Goal: Information Seeking & Learning: Learn about a topic

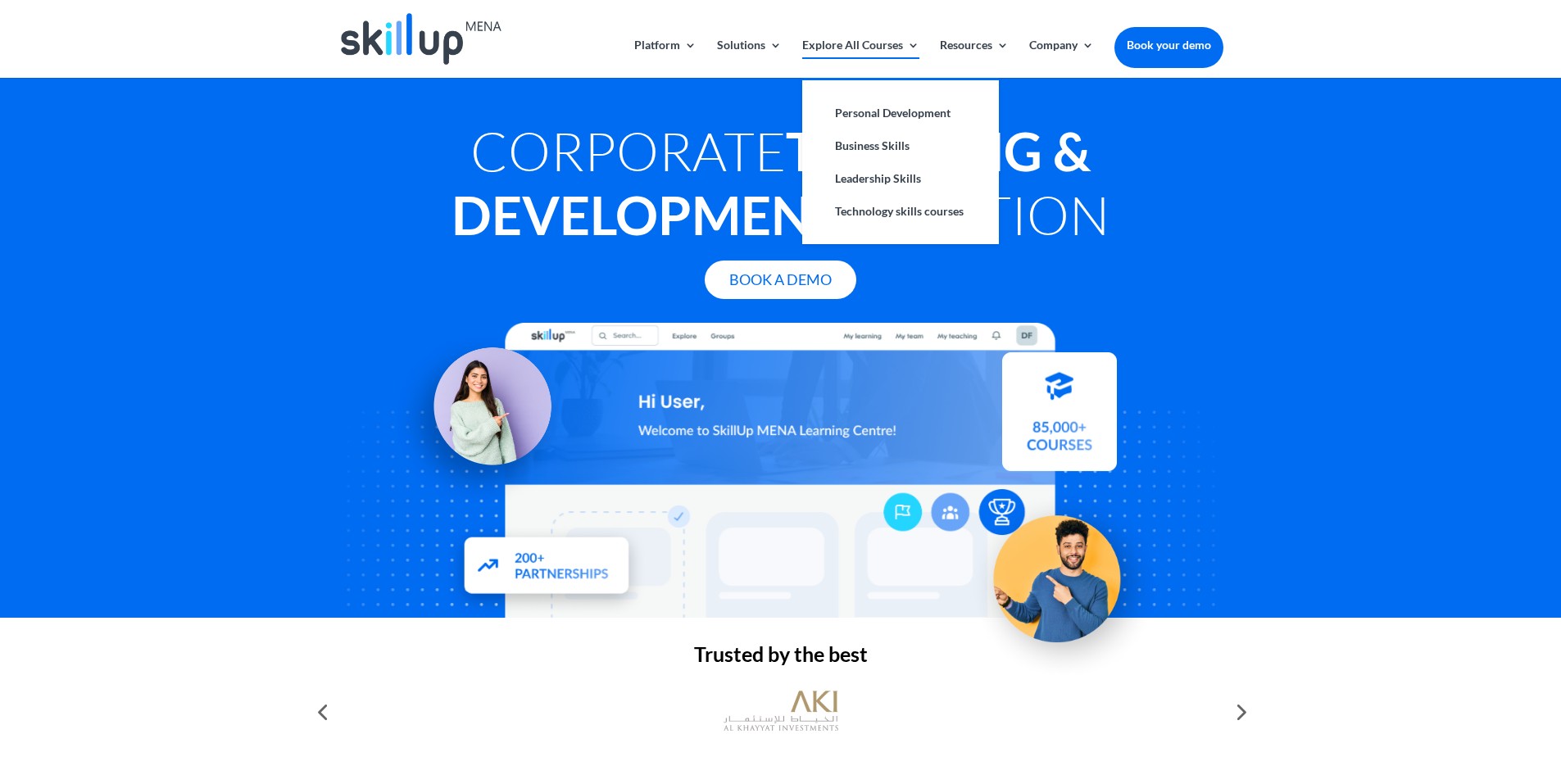
click at [856, 41] on link "Explore All Courses" at bounding box center [861, 59] width 117 height 38
click at [876, 113] on link "Personal Development" at bounding box center [901, 113] width 164 height 33
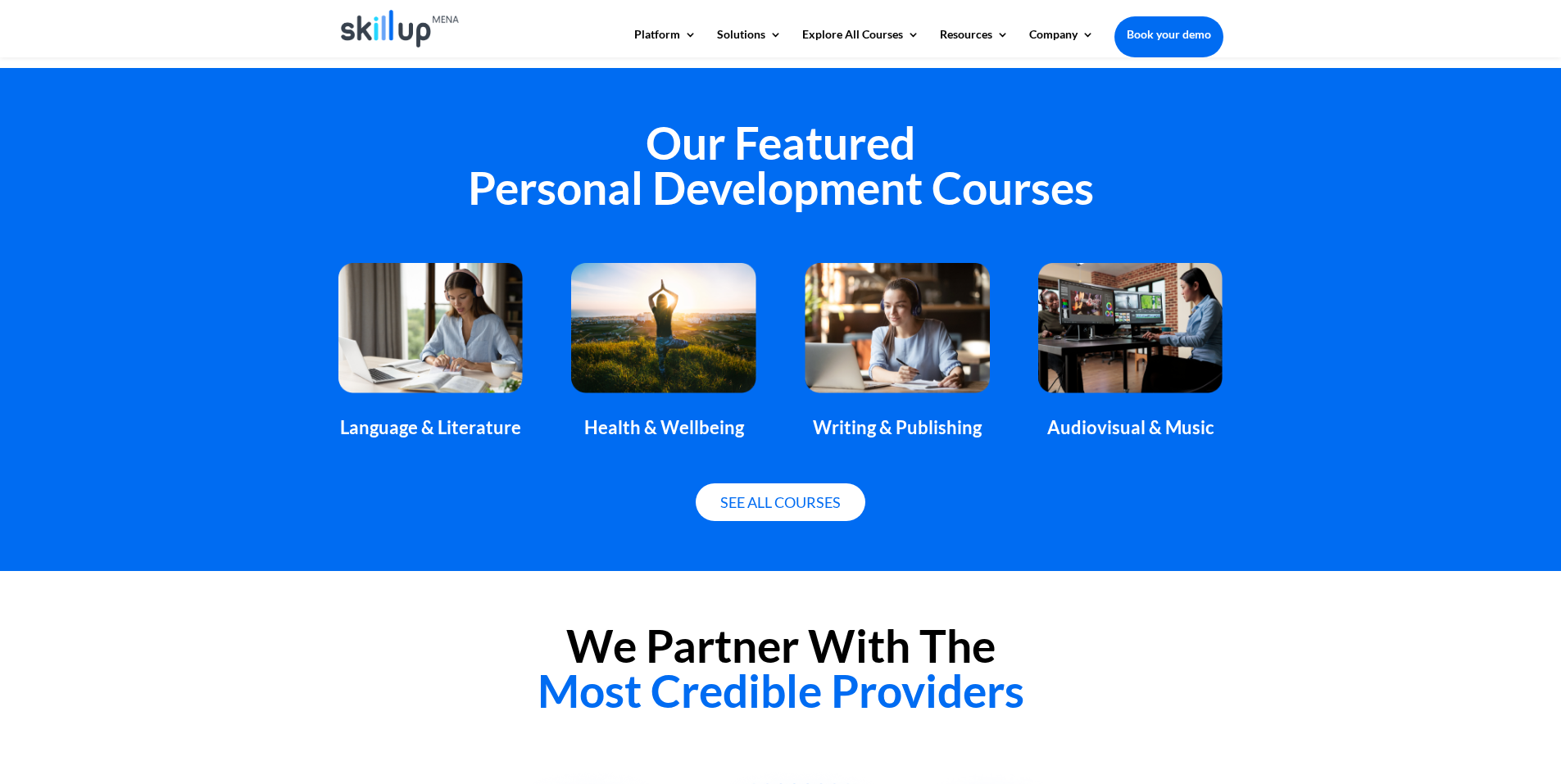
scroll to position [1023, 0]
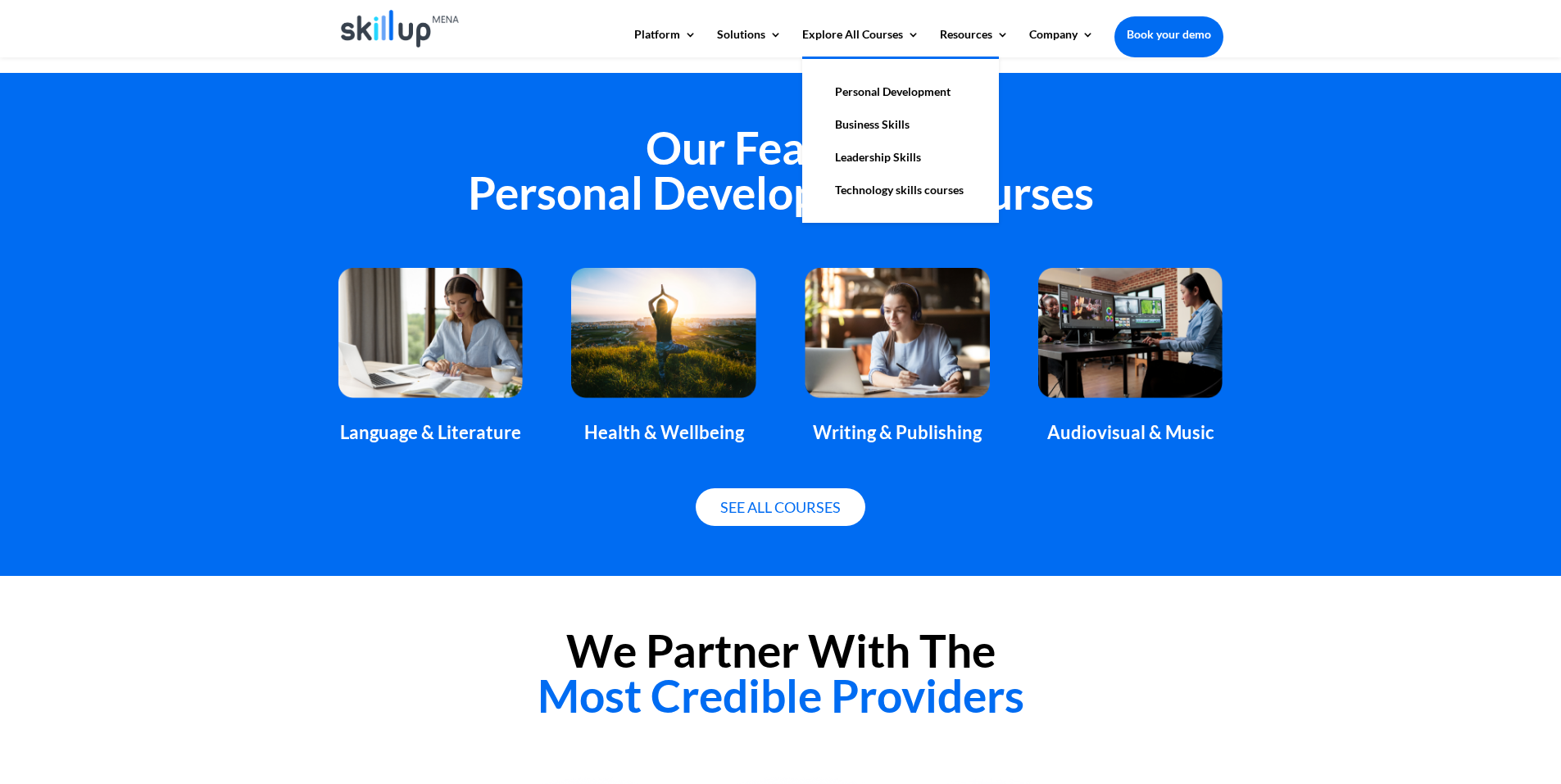
click at [897, 124] on link "Business Skills" at bounding box center [901, 125] width 164 height 33
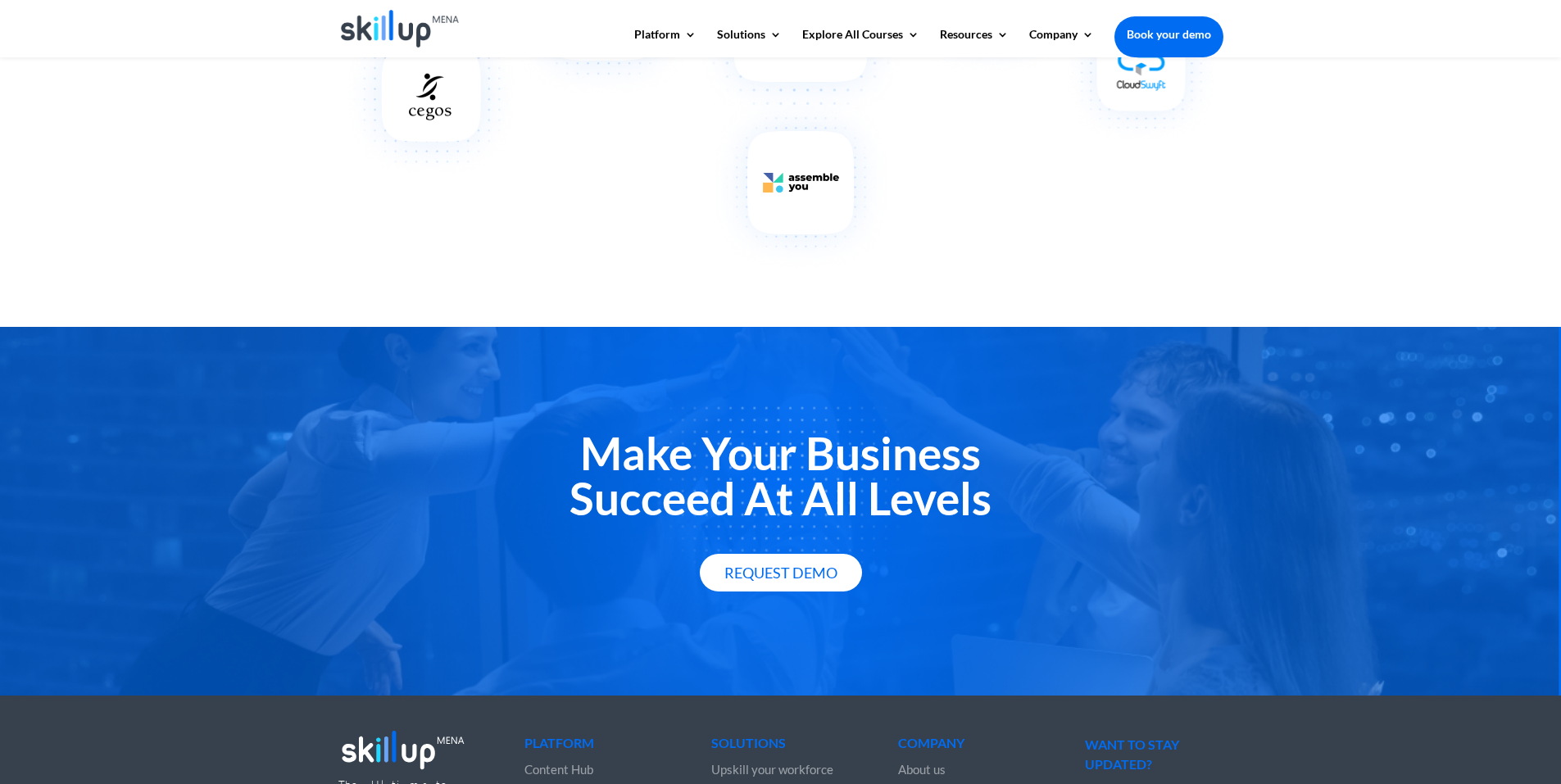
scroll to position [2089, 0]
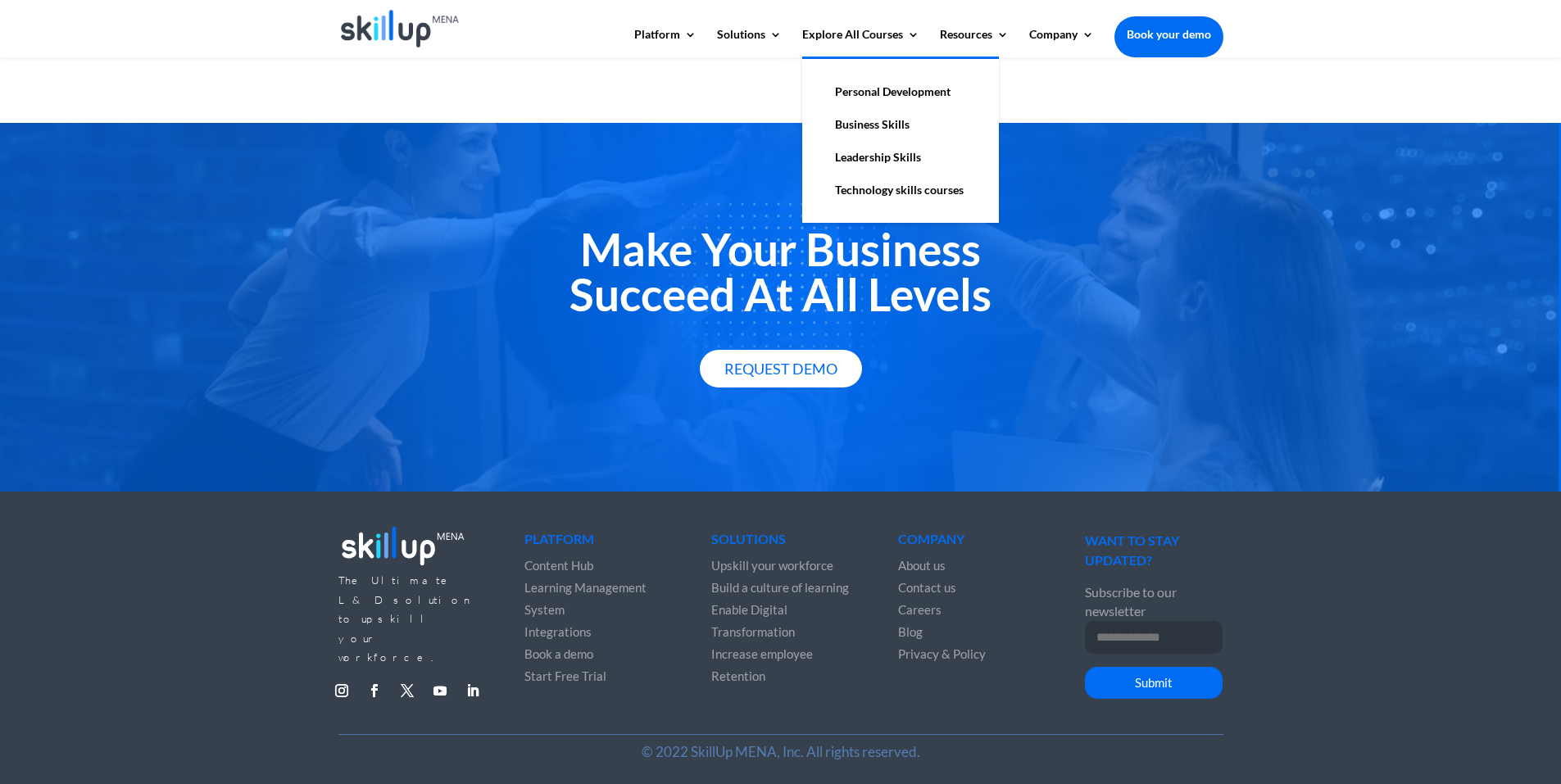
click at [886, 158] on link "Leadership Skills" at bounding box center [901, 157] width 164 height 33
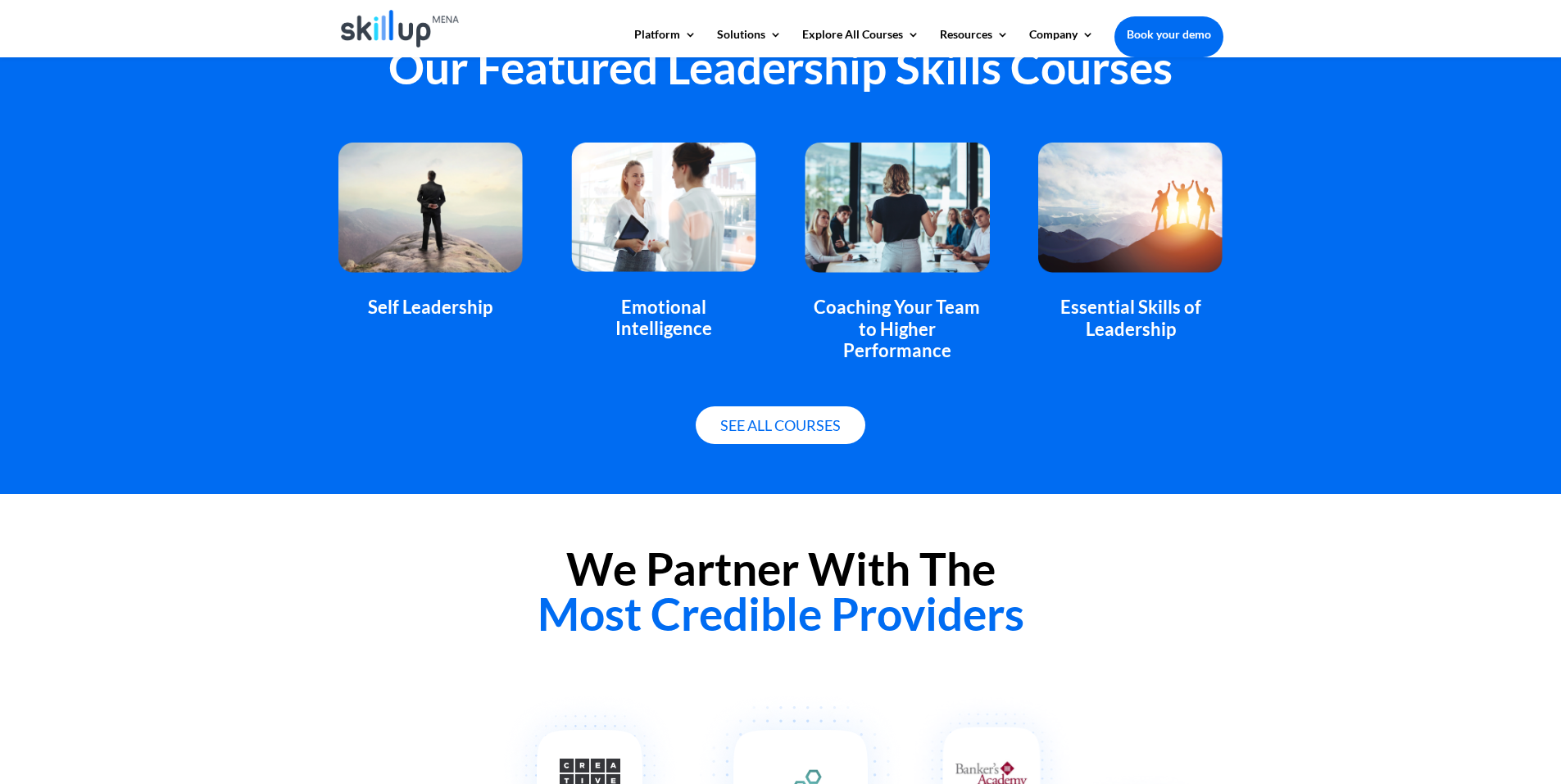
scroll to position [983, 0]
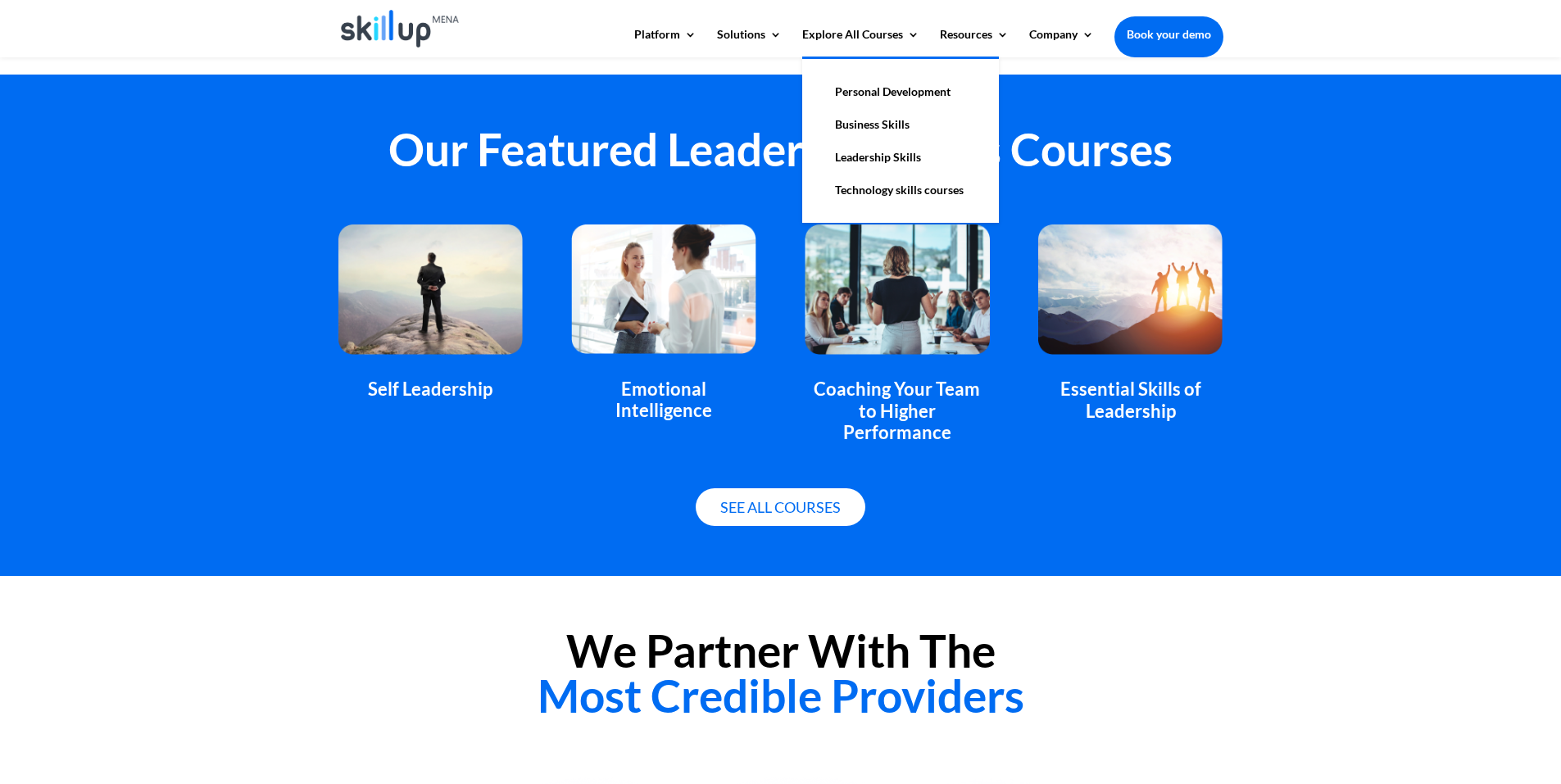
click at [922, 92] on link "Personal Development" at bounding box center [901, 92] width 164 height 33
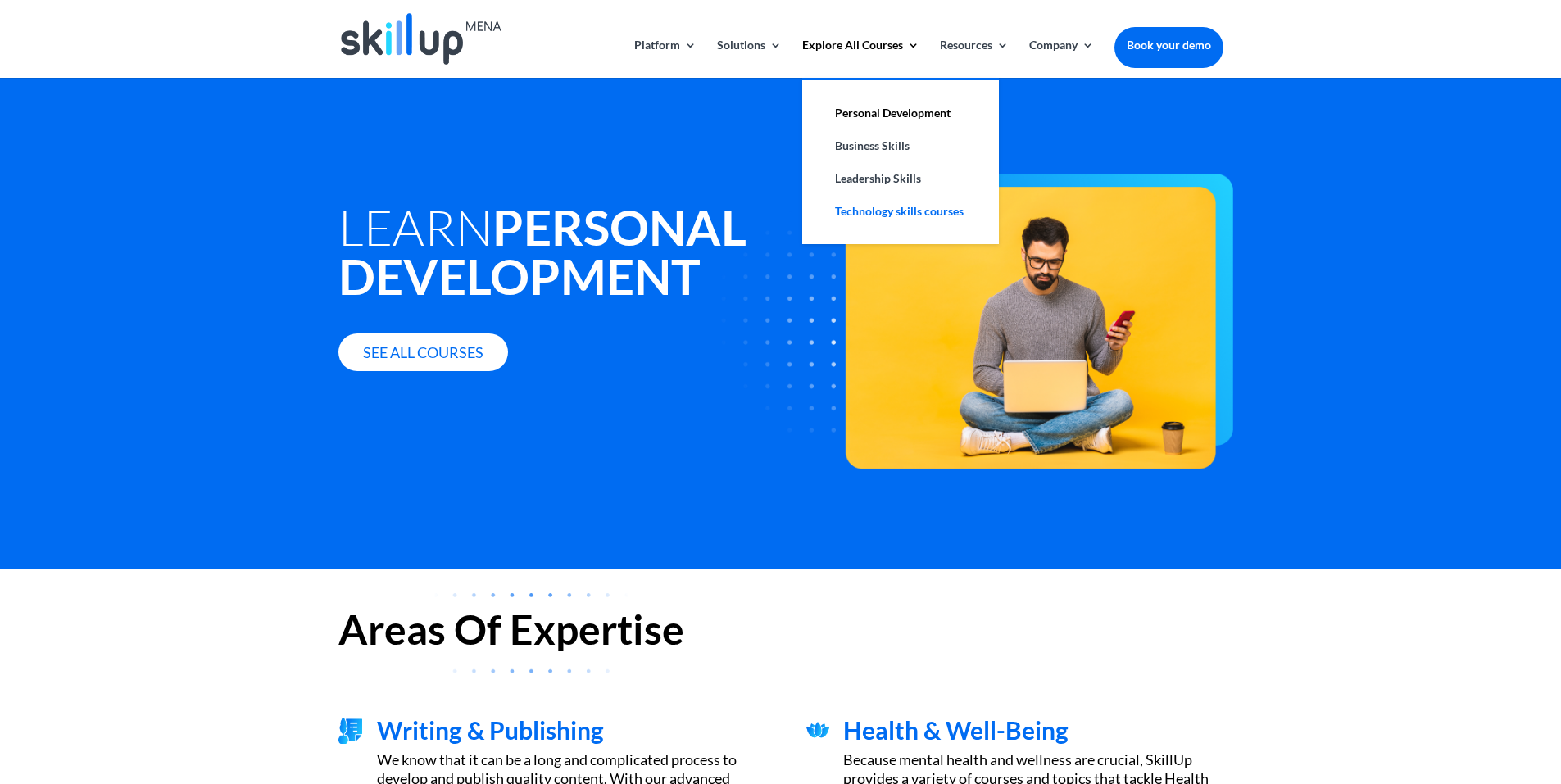
click at [895, 215] on link "Technology skills courses" at bounding box center [901, 211] width 164 height 33
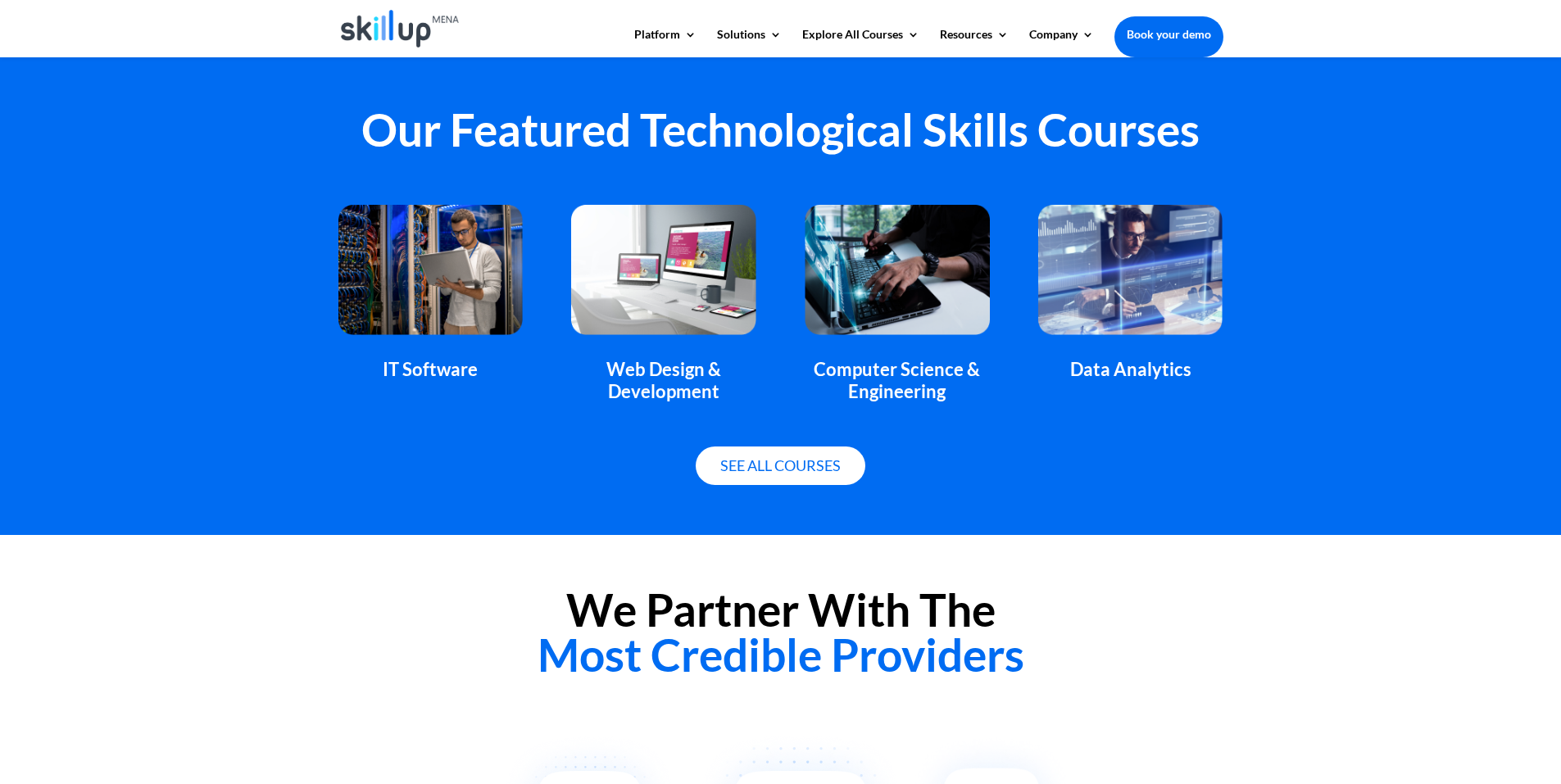
scroll to position [1065, 0]
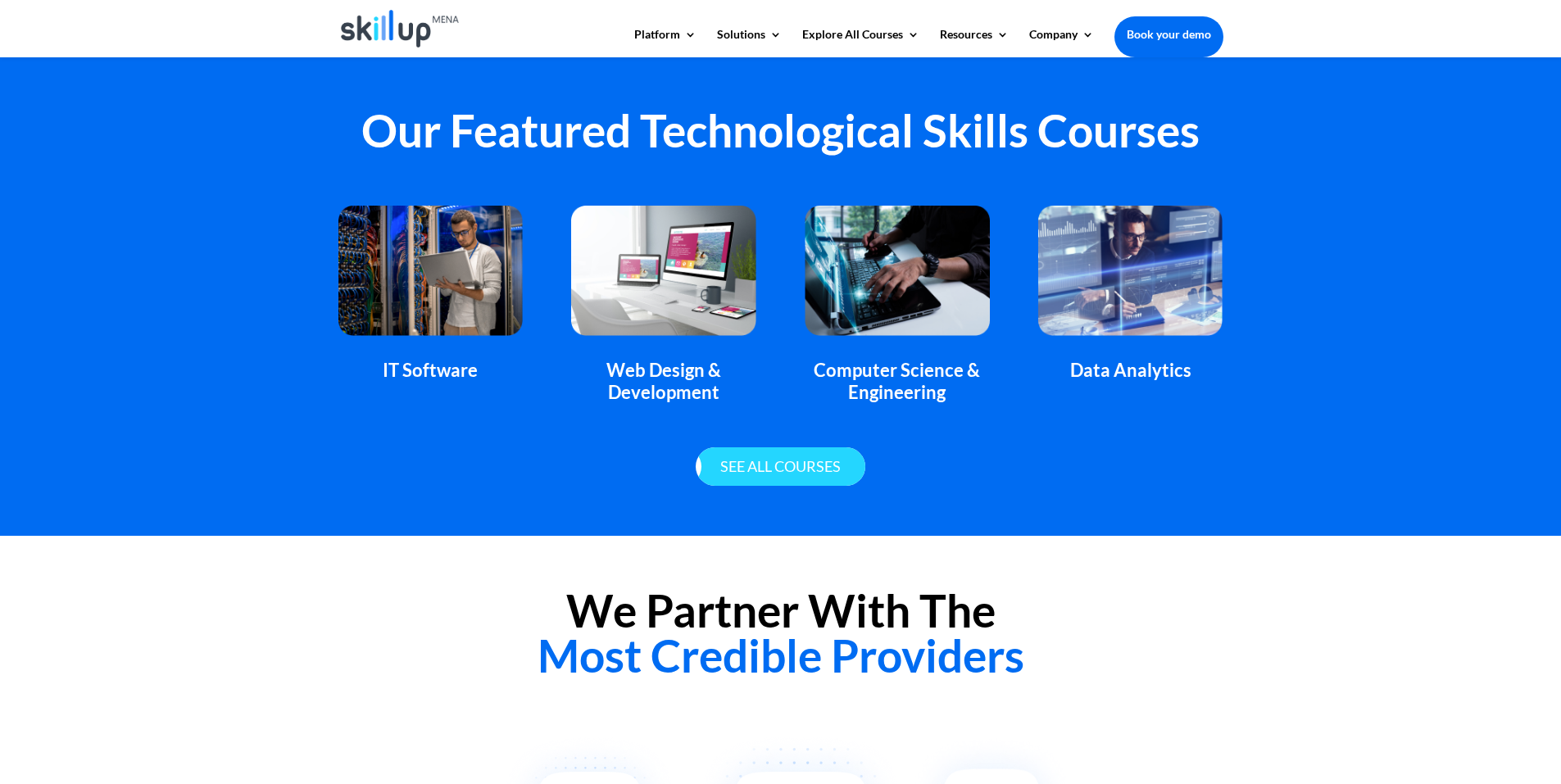
click at [775, 475] on link "See all courses" at bounding box center [780, 466] width 170 height 38
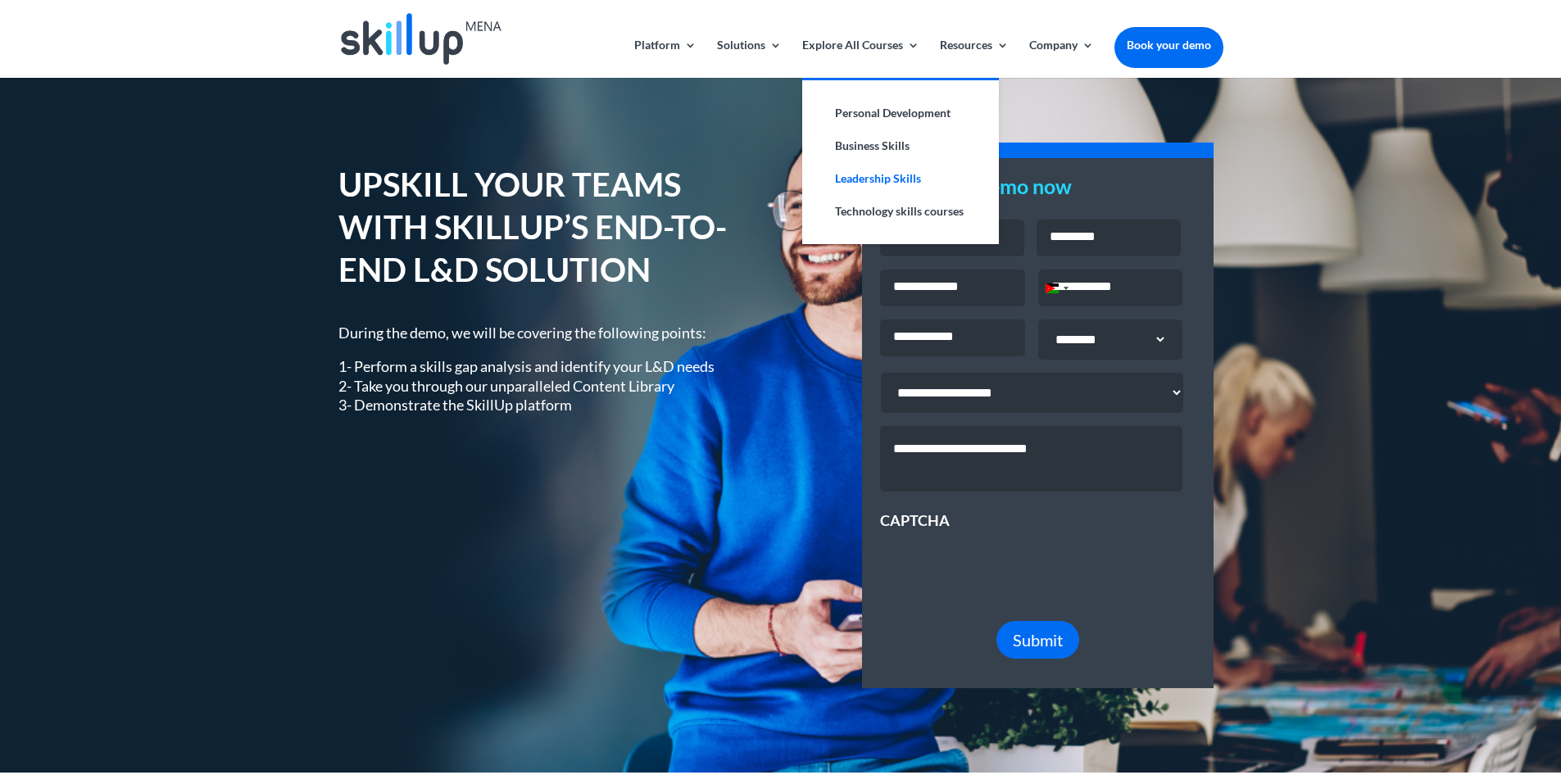
click at [896, 177] on link "Leadership Skills" at bounding box center [901, 178] width 164 height 33
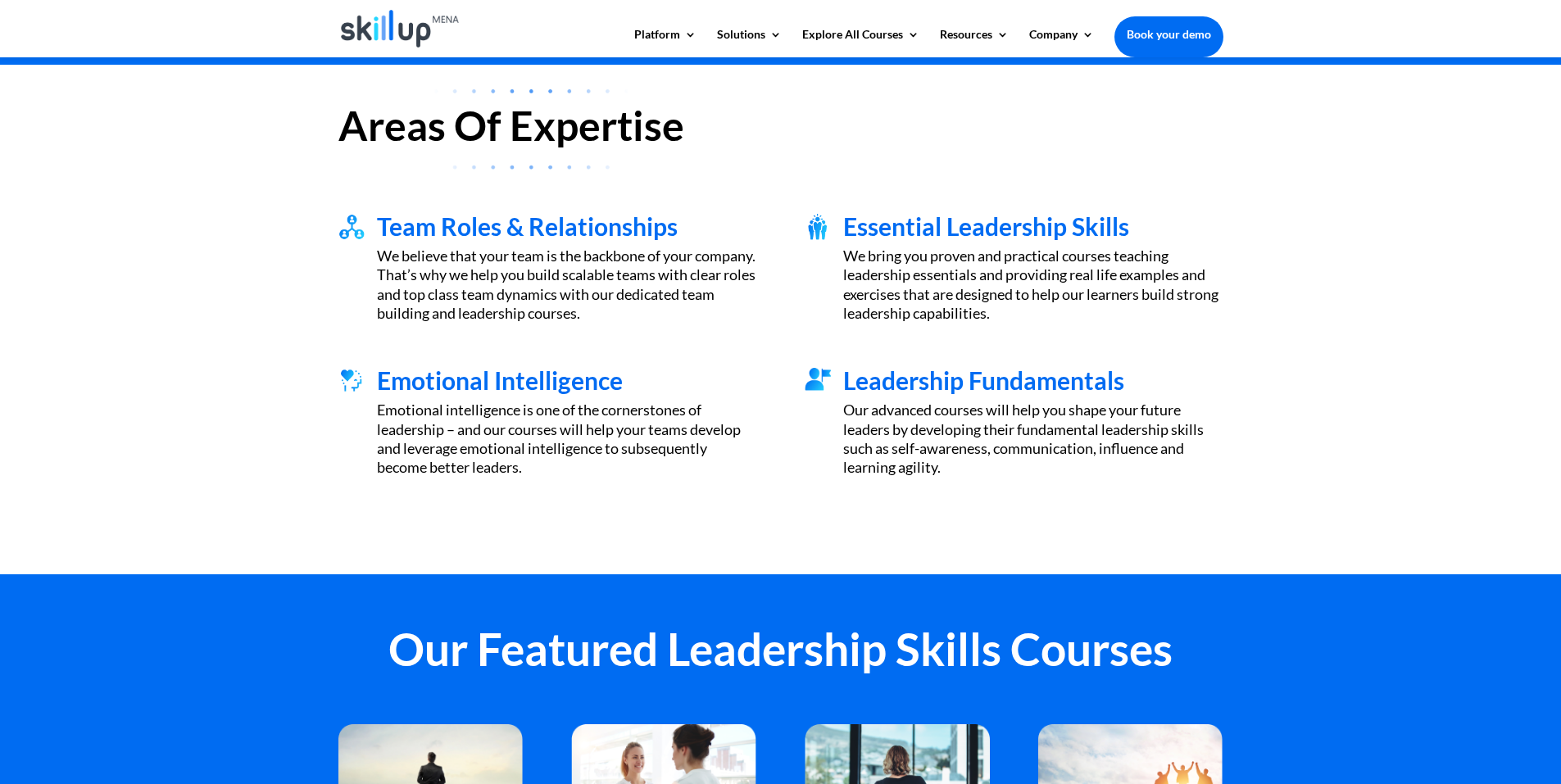
scroll to position [573, 0]
